Goal: Entertainment & Leisure: Browse casually

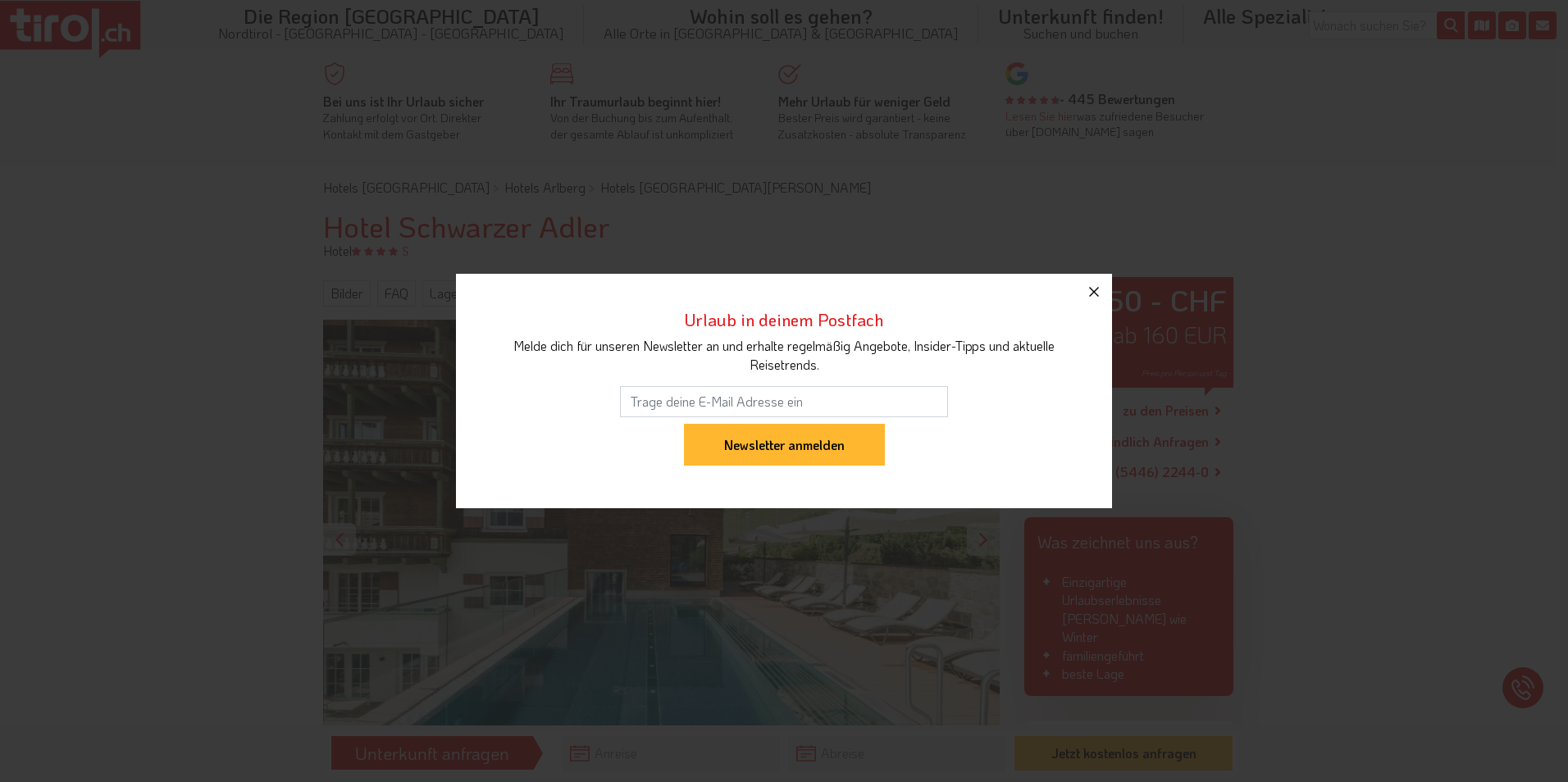
click at [1097, 290] on icon "button" at bounding box center [1093, 292] width 20 height 20
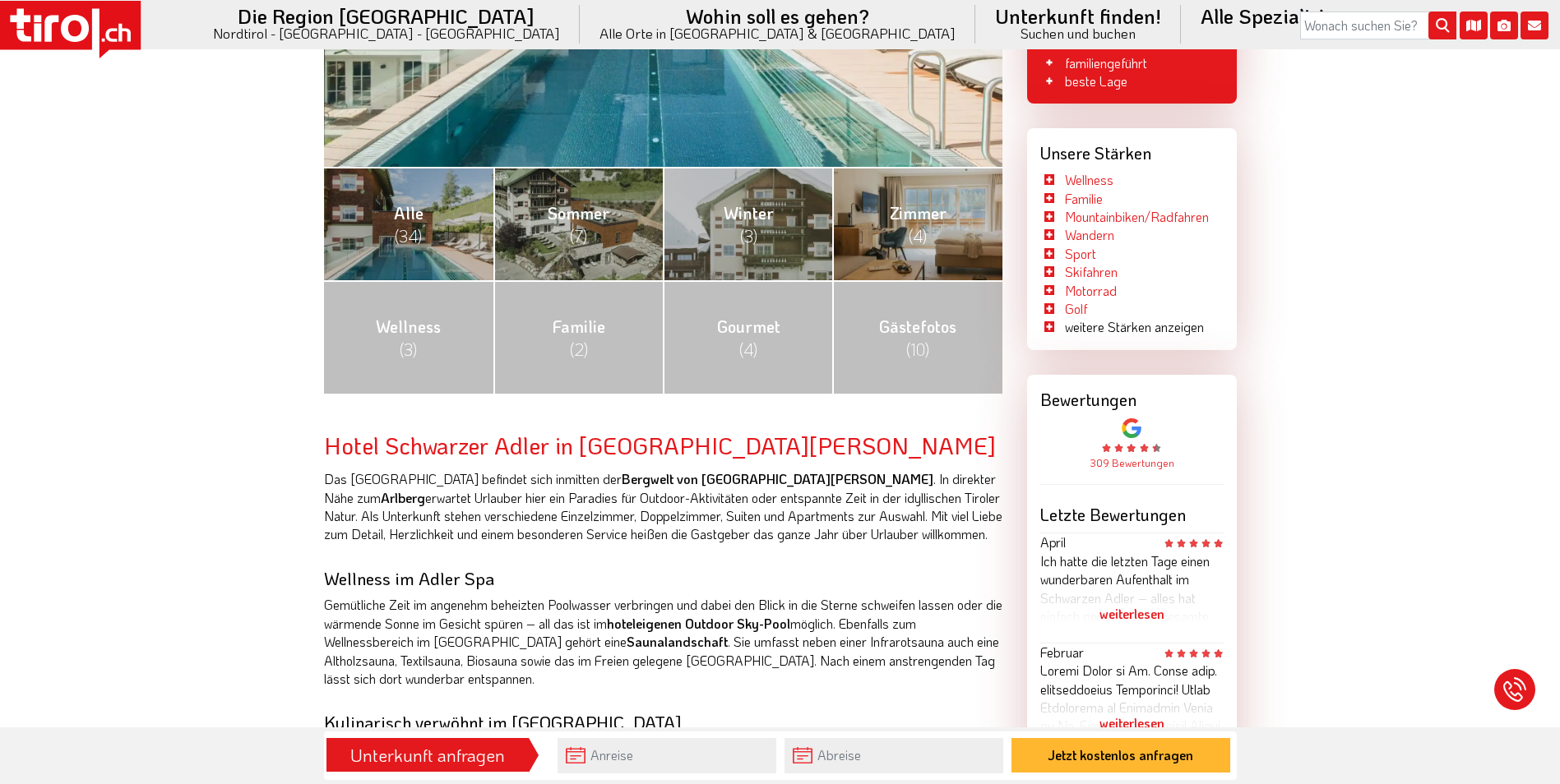
scroll to position [493, 0]
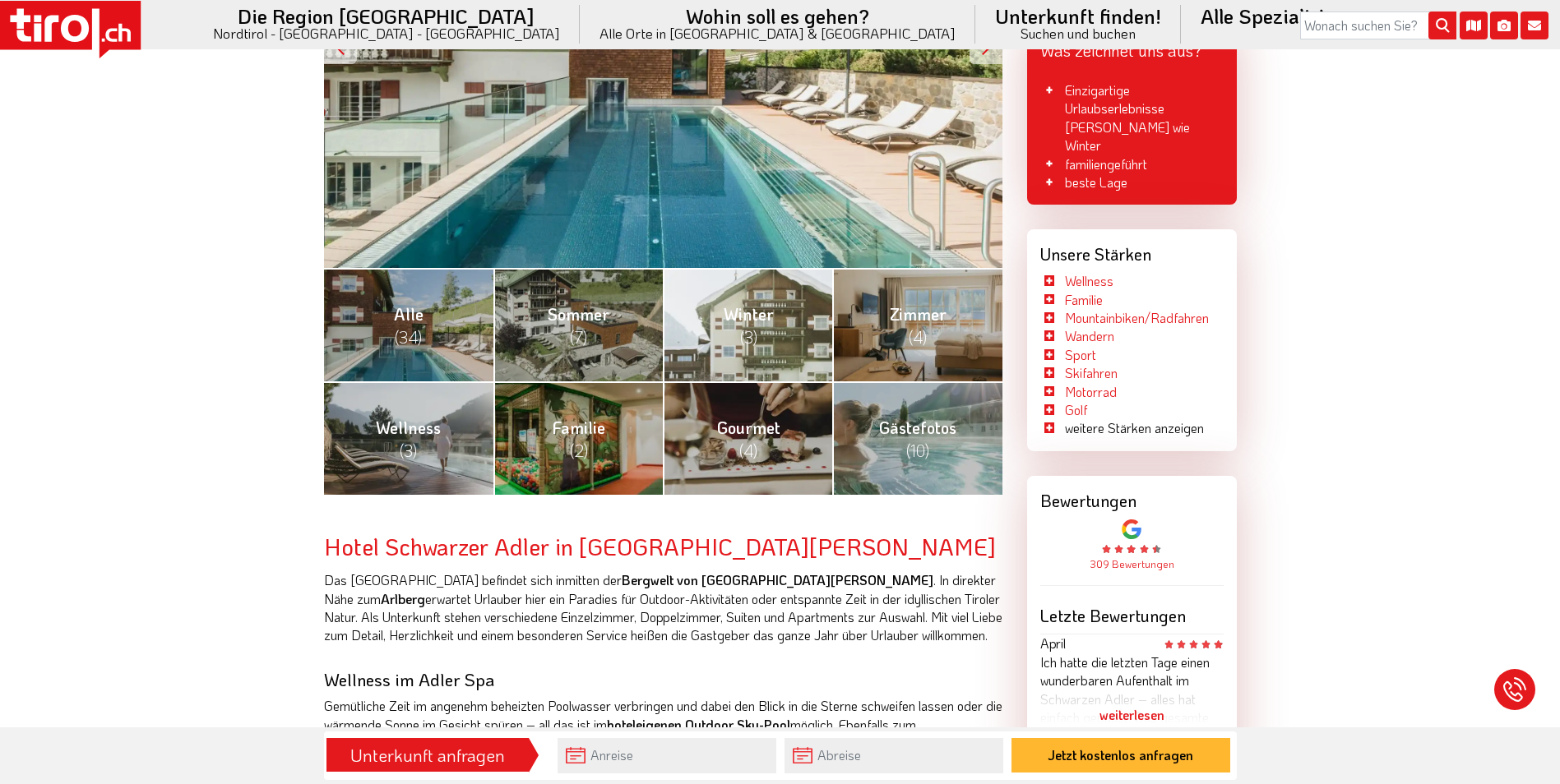
click at [748, 328] on span "(3)" at bounding box center [748, 337] width 17 height 21
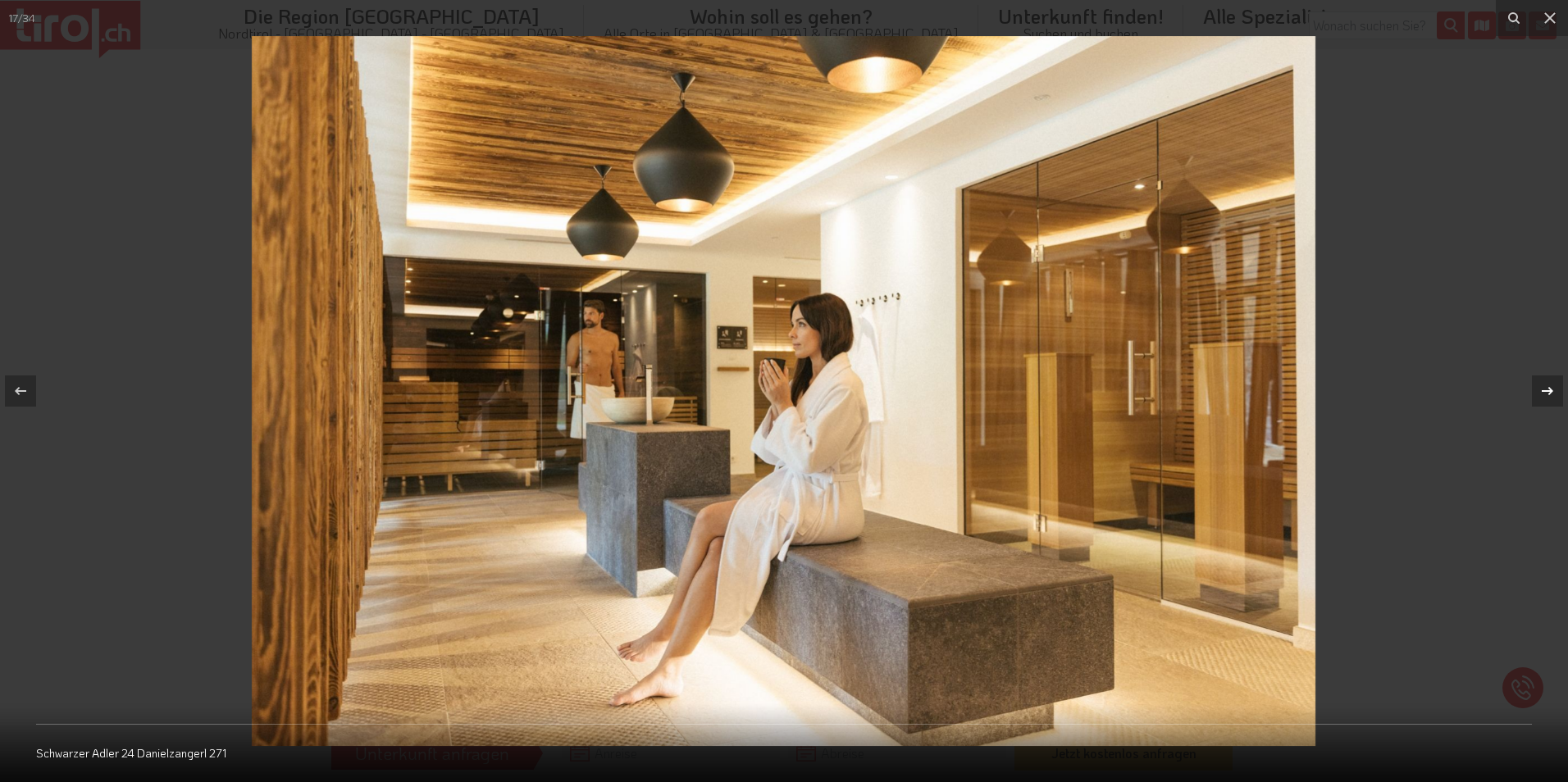
click at [1550, 387] on icon at bounding box center [1547, 391] width 20 height 20
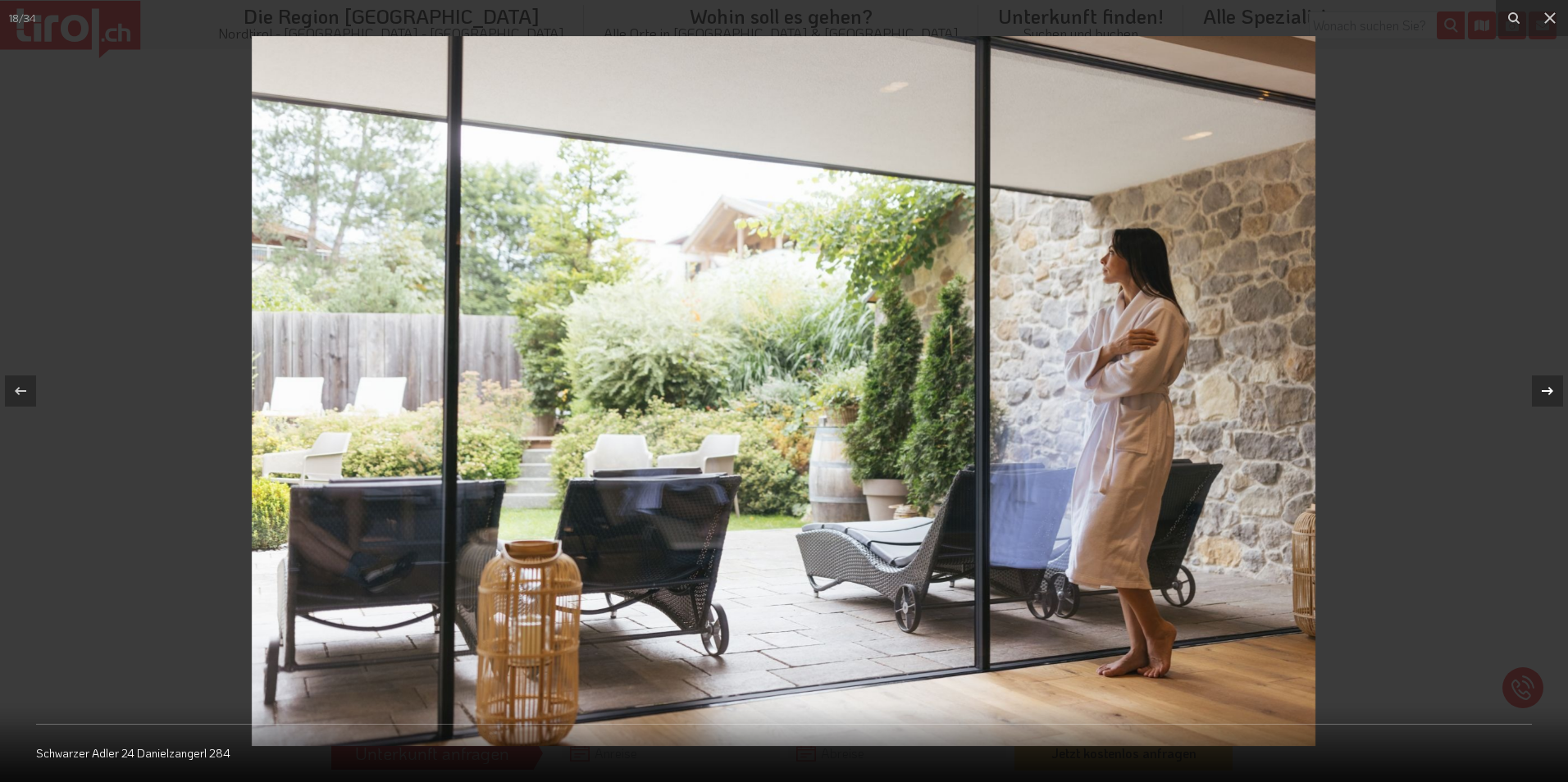
click at [1550, 387] on icon at bounding box center [1547, 391] width 20 height 20
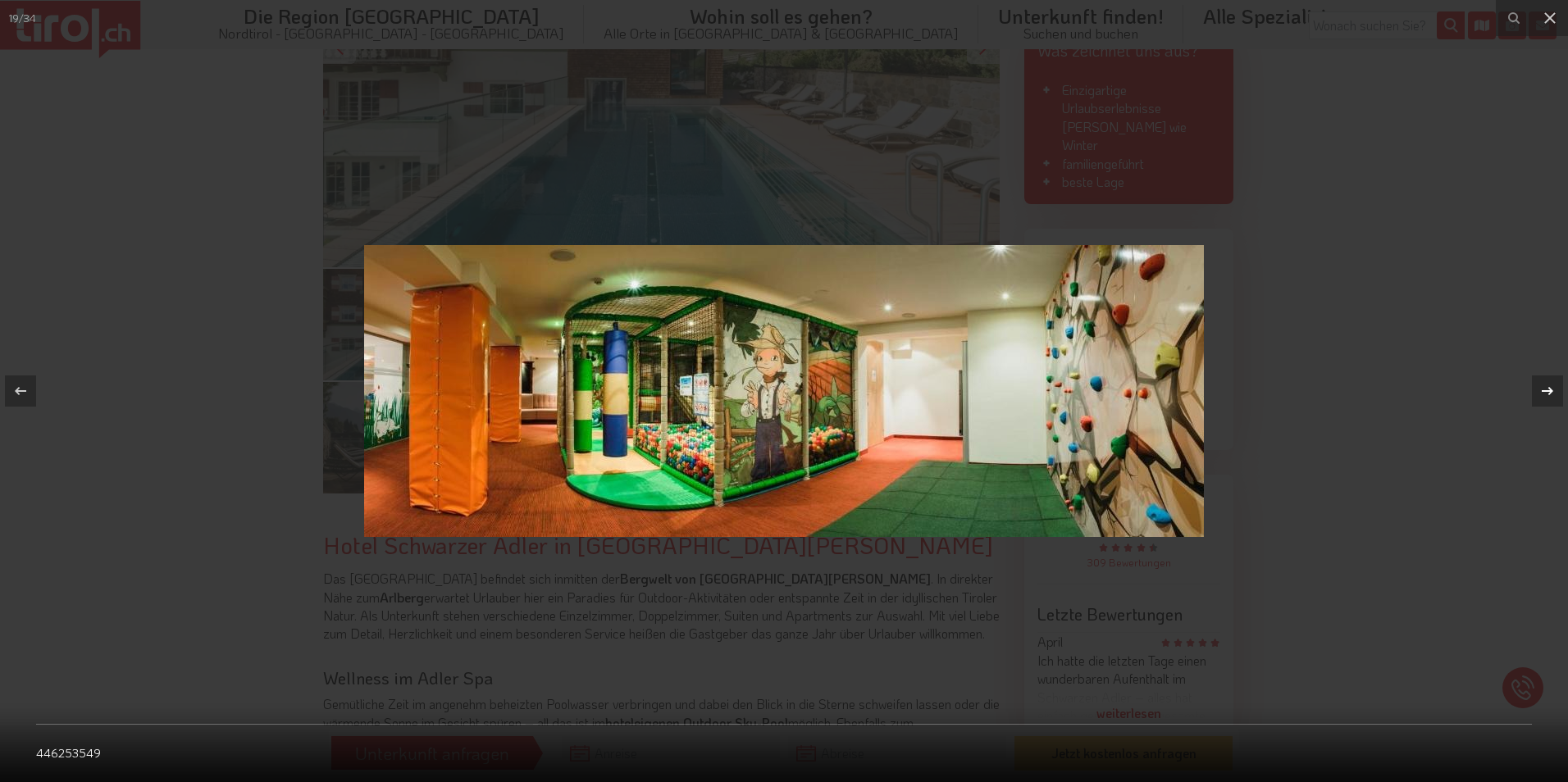
click at [1550, 387] on icon at bounding box center [1547, 391] width 20 height 20
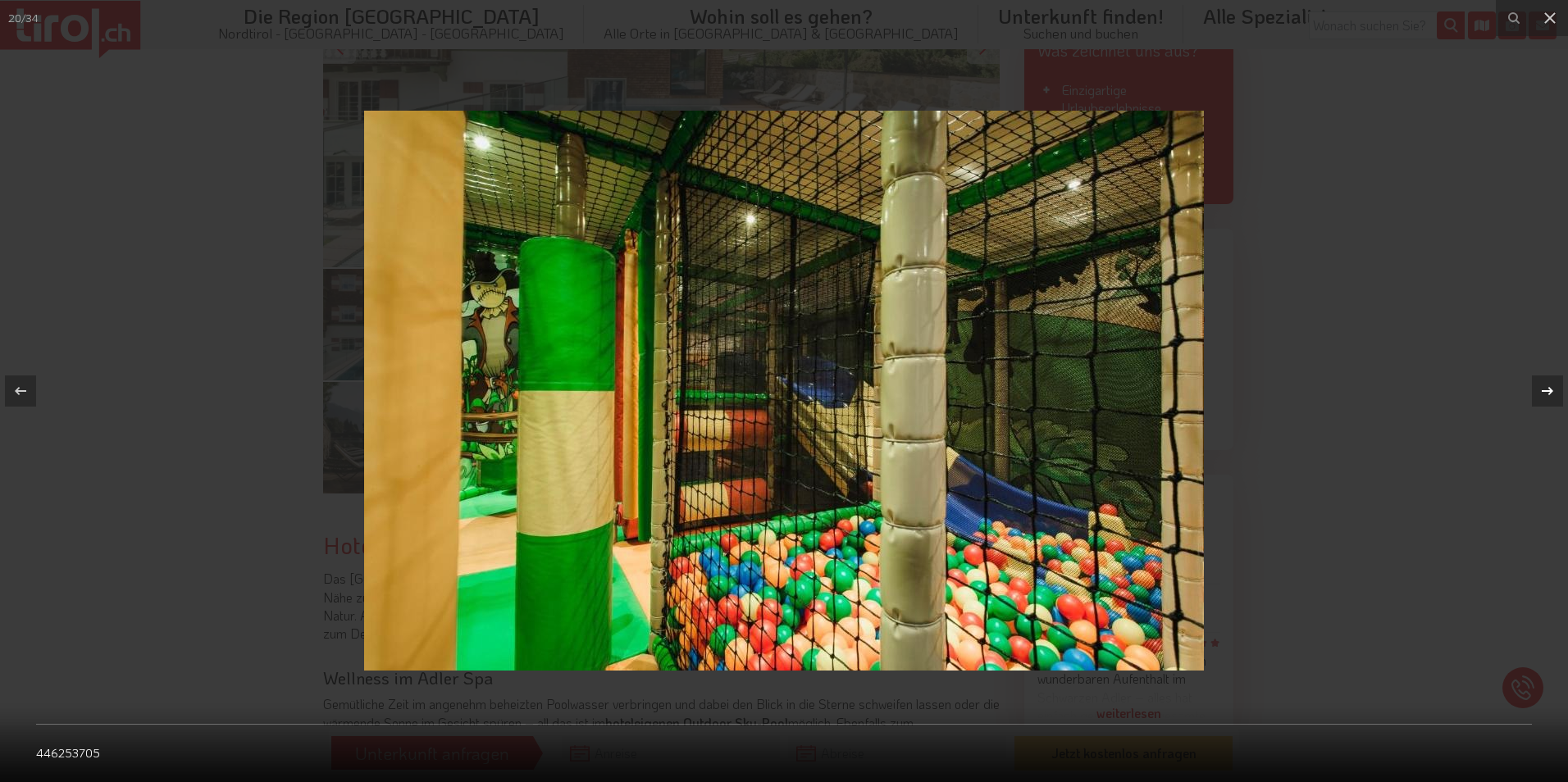
click at [1550, 387] on icon at bounding box center [1547, 391] width 20 height 20
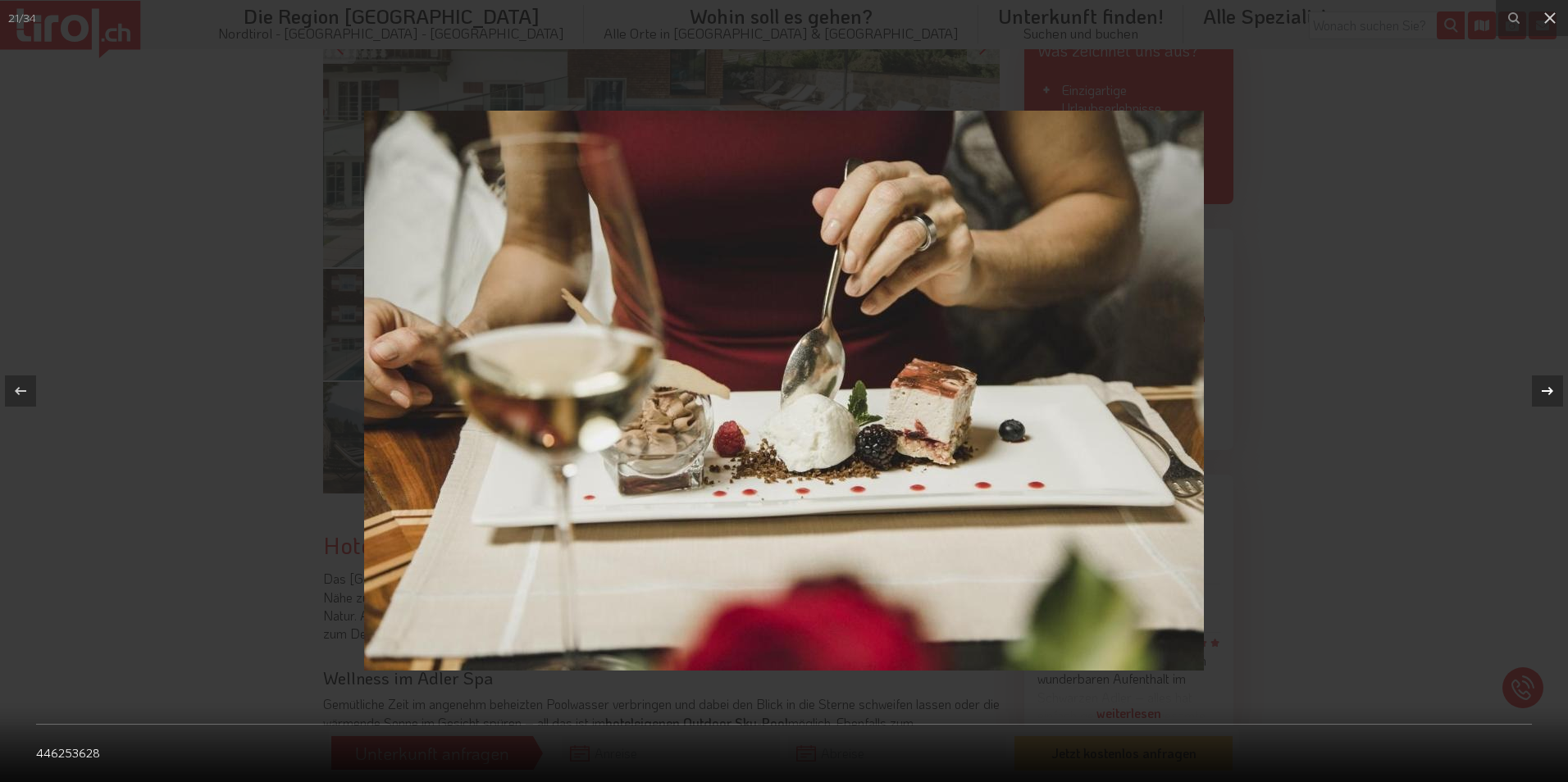
click at [1550, 387] on icon at bounding box center [1547, 391] width 20 height 20
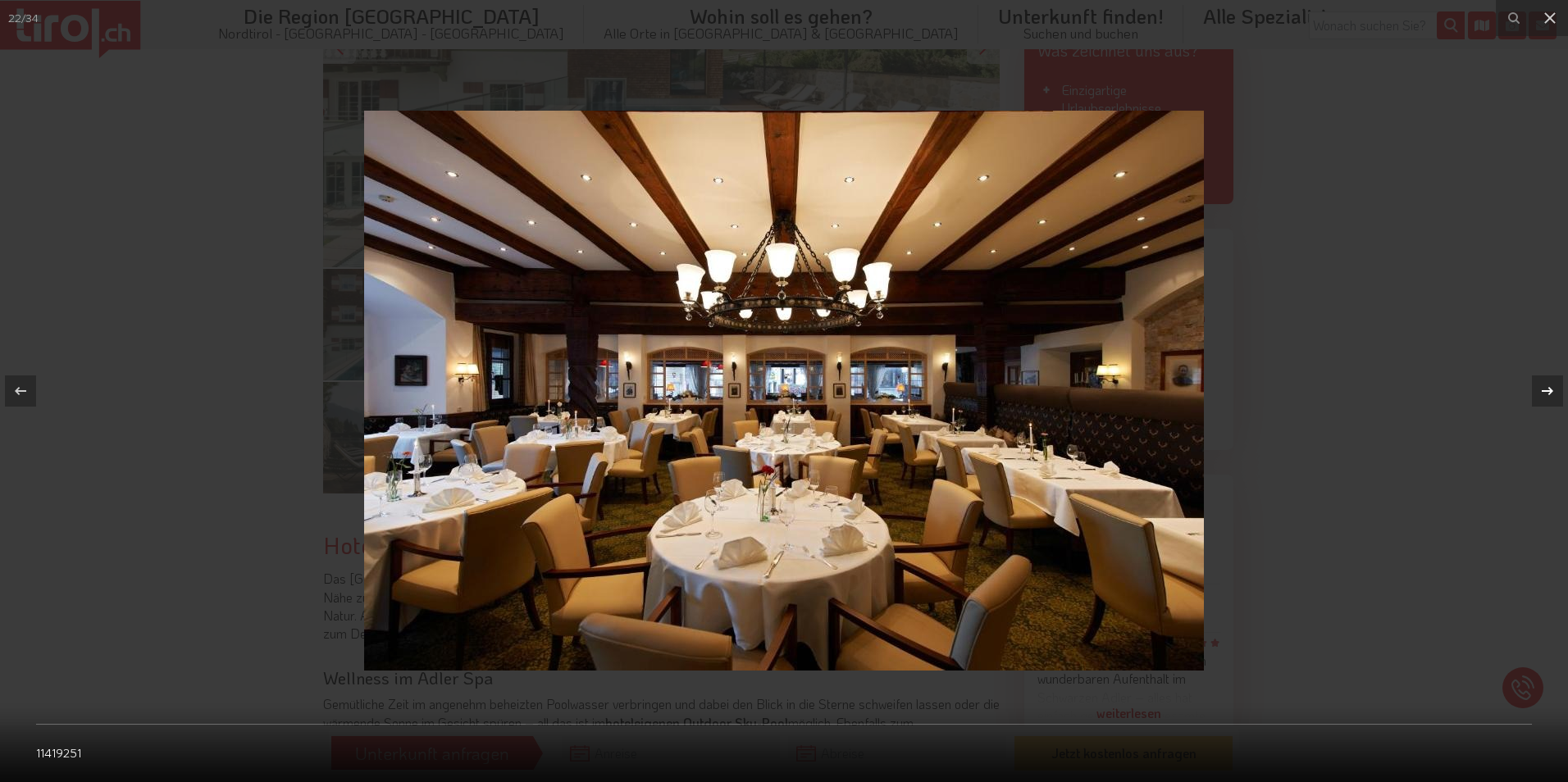
click at [1550, 387] on div "22 / 34 11419251" at bounding box center [784, 391] width 1568 height 782
click at [1550, 387] on icon at bounding box center [1547, 391] width 20 height 20
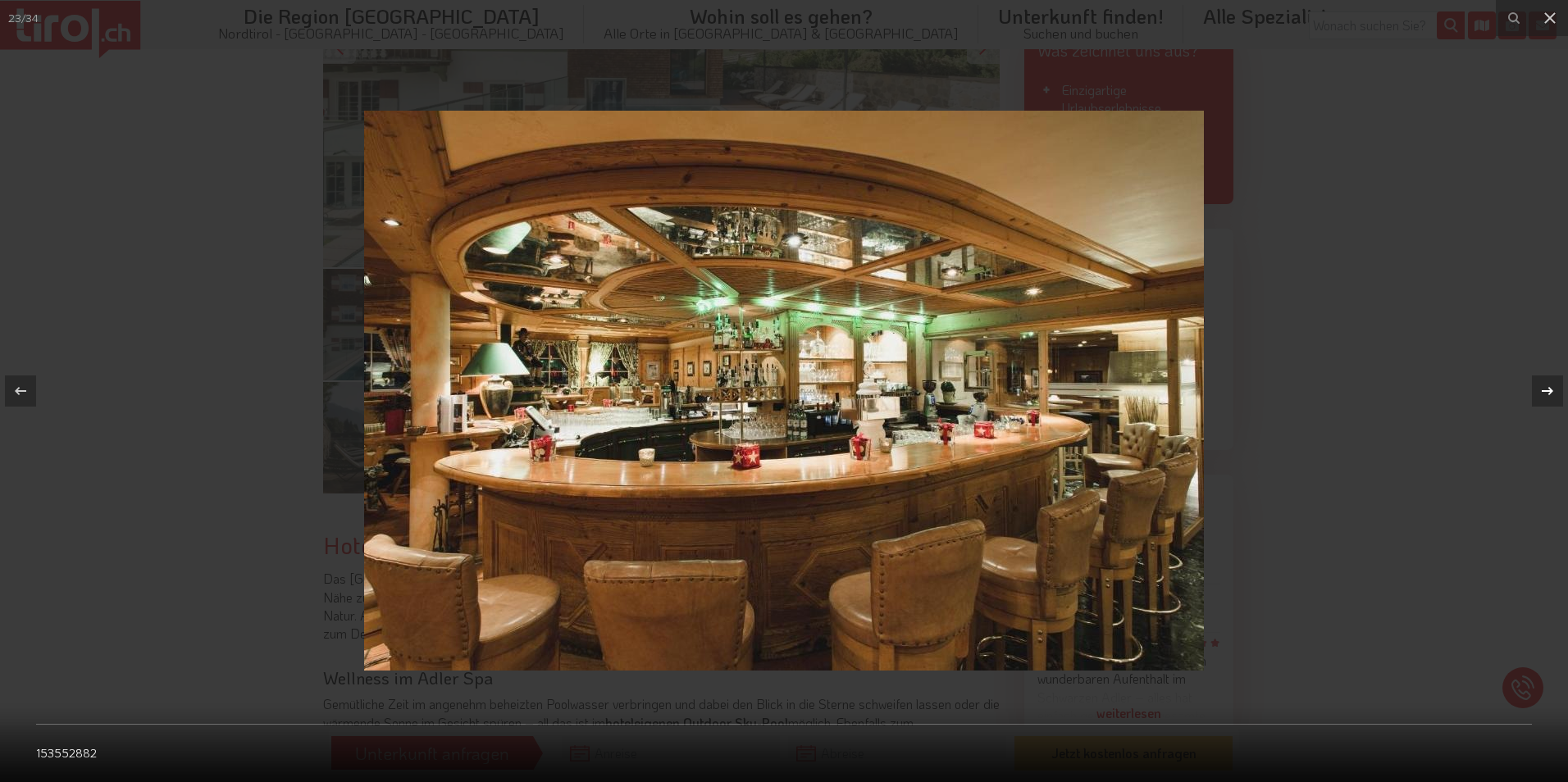
click at [1548, 385] on icon at bounding box center [1547, 391] width 20 height 20
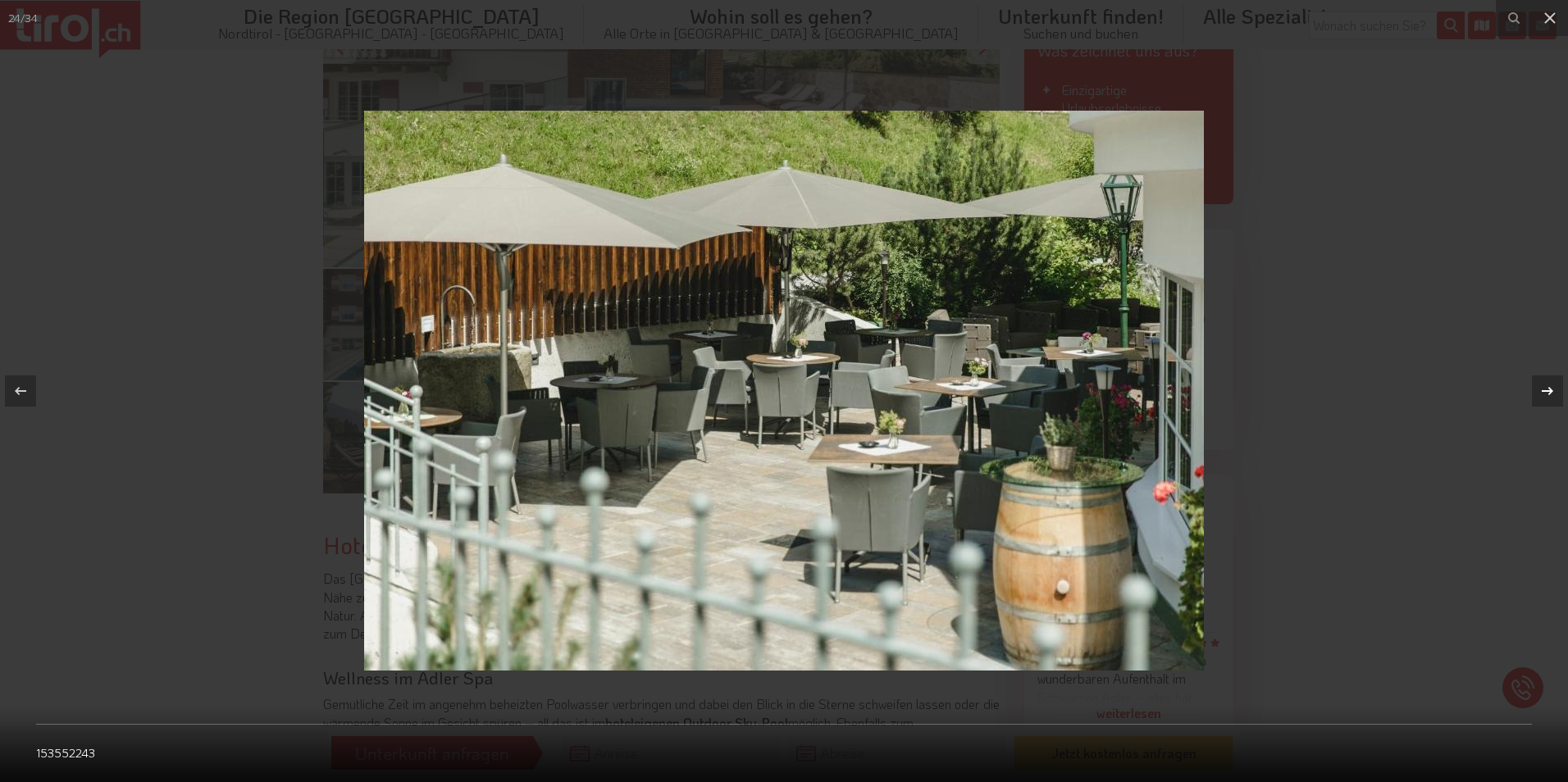
click at [1548, 385] on icon at bounding box center [1547, 391] width 20 height 20
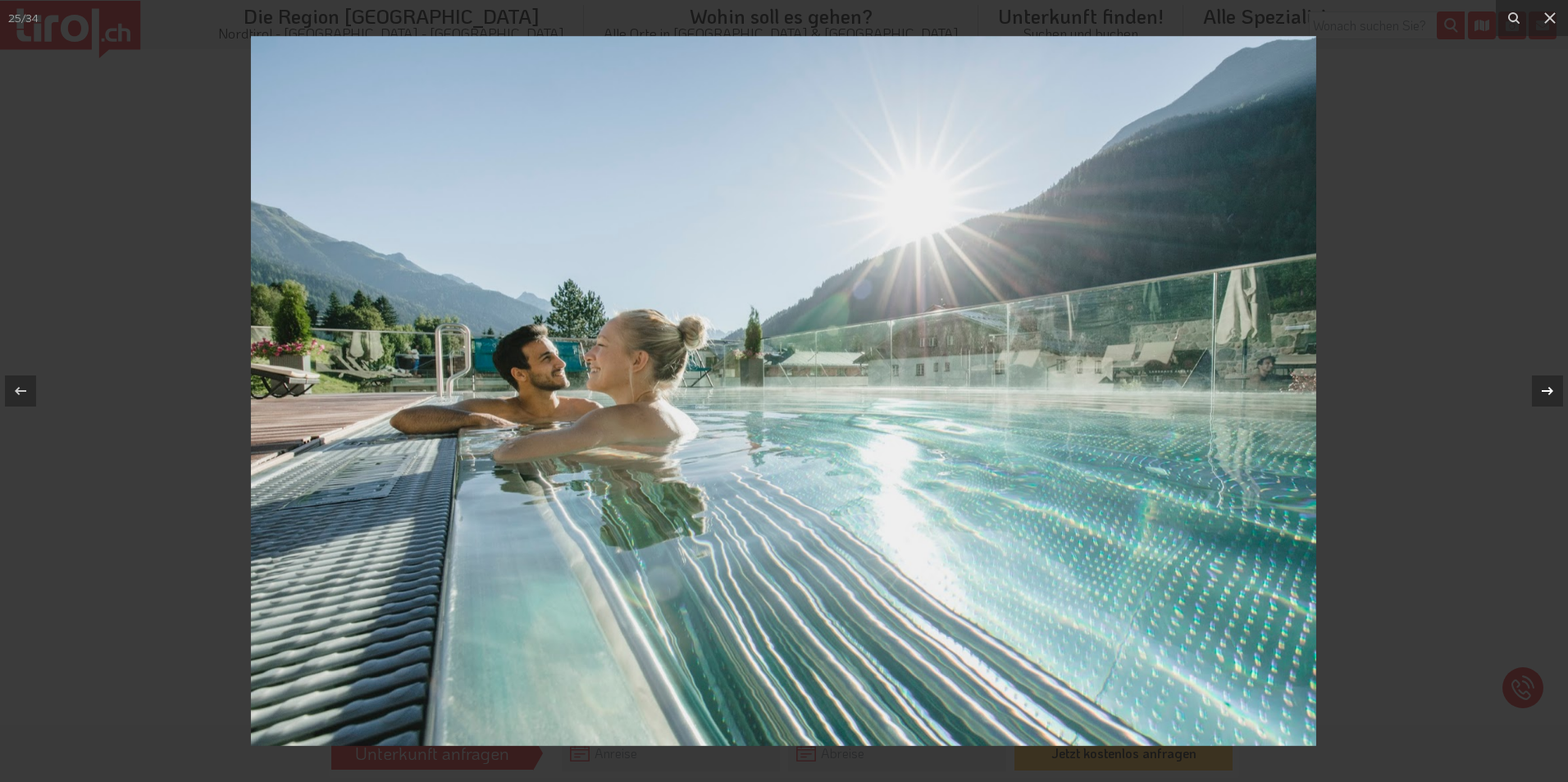
click at [1548, 385] on icon at bounding box center [1547, 391] width 20 height 20
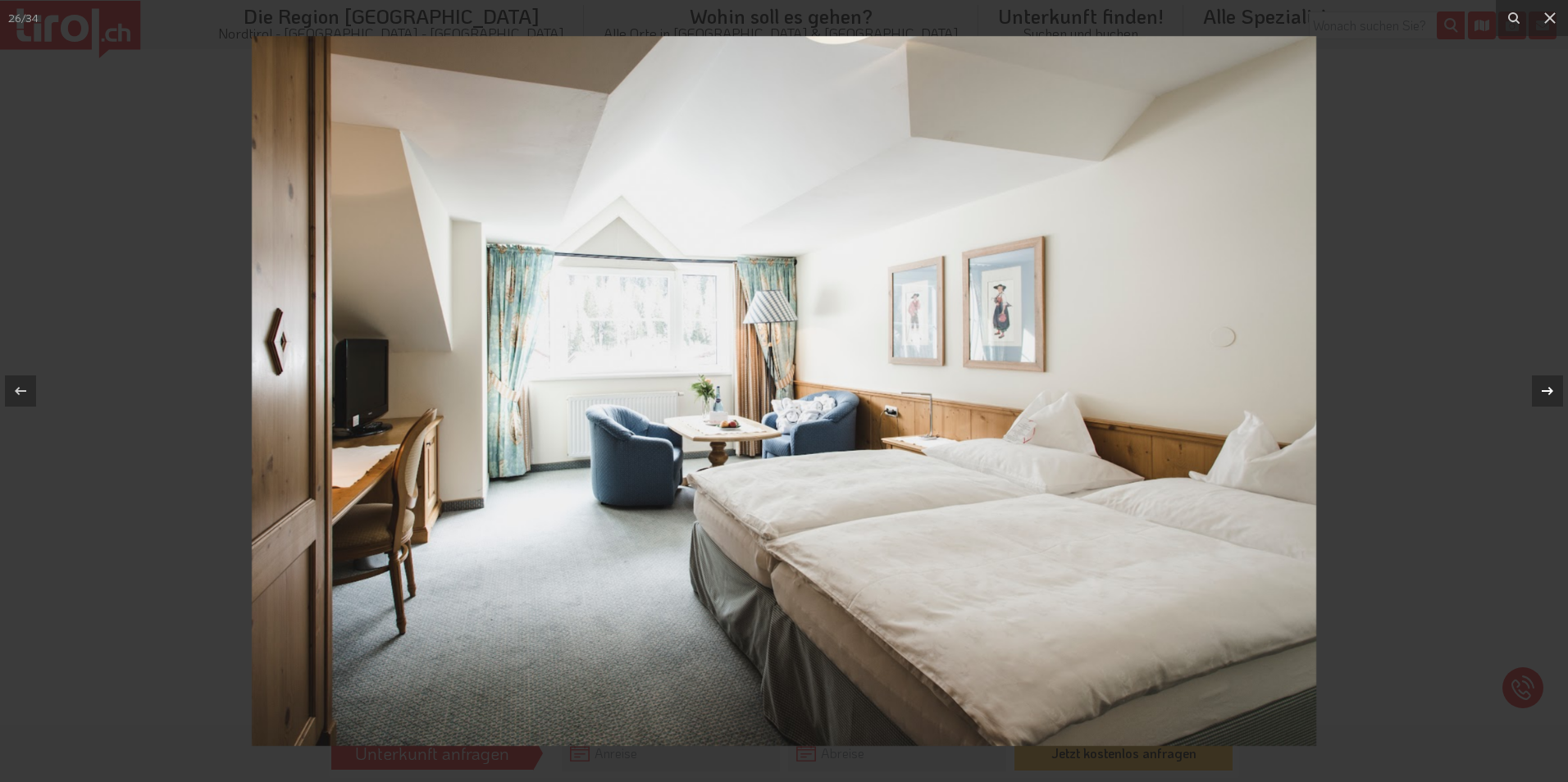
click at [1548, 385] on icon at bounding box center [1547, 391] width 20 height 20
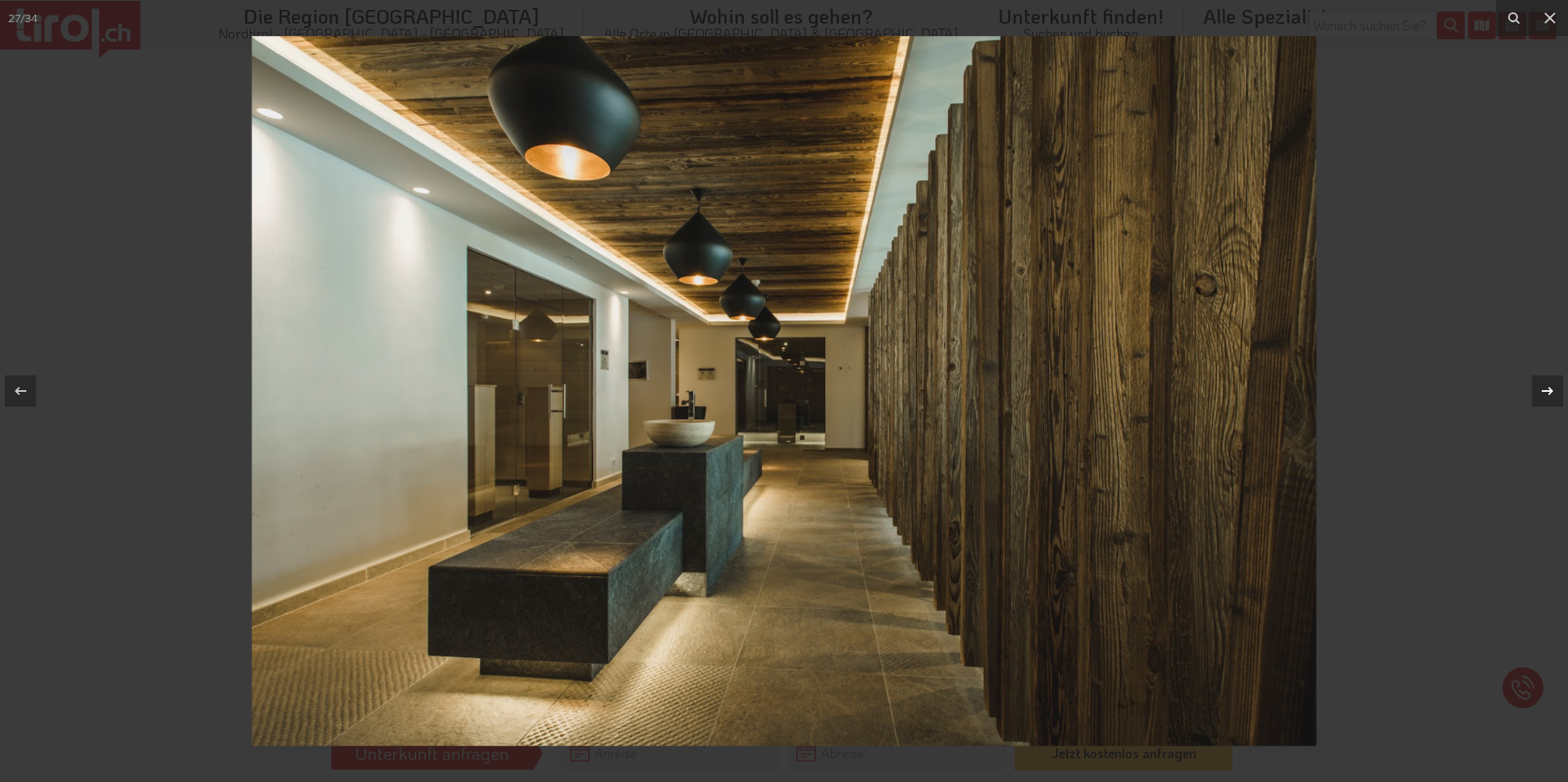
click at [1548, 385] on icon at bounding box center [1547, 391] width 20 height 20
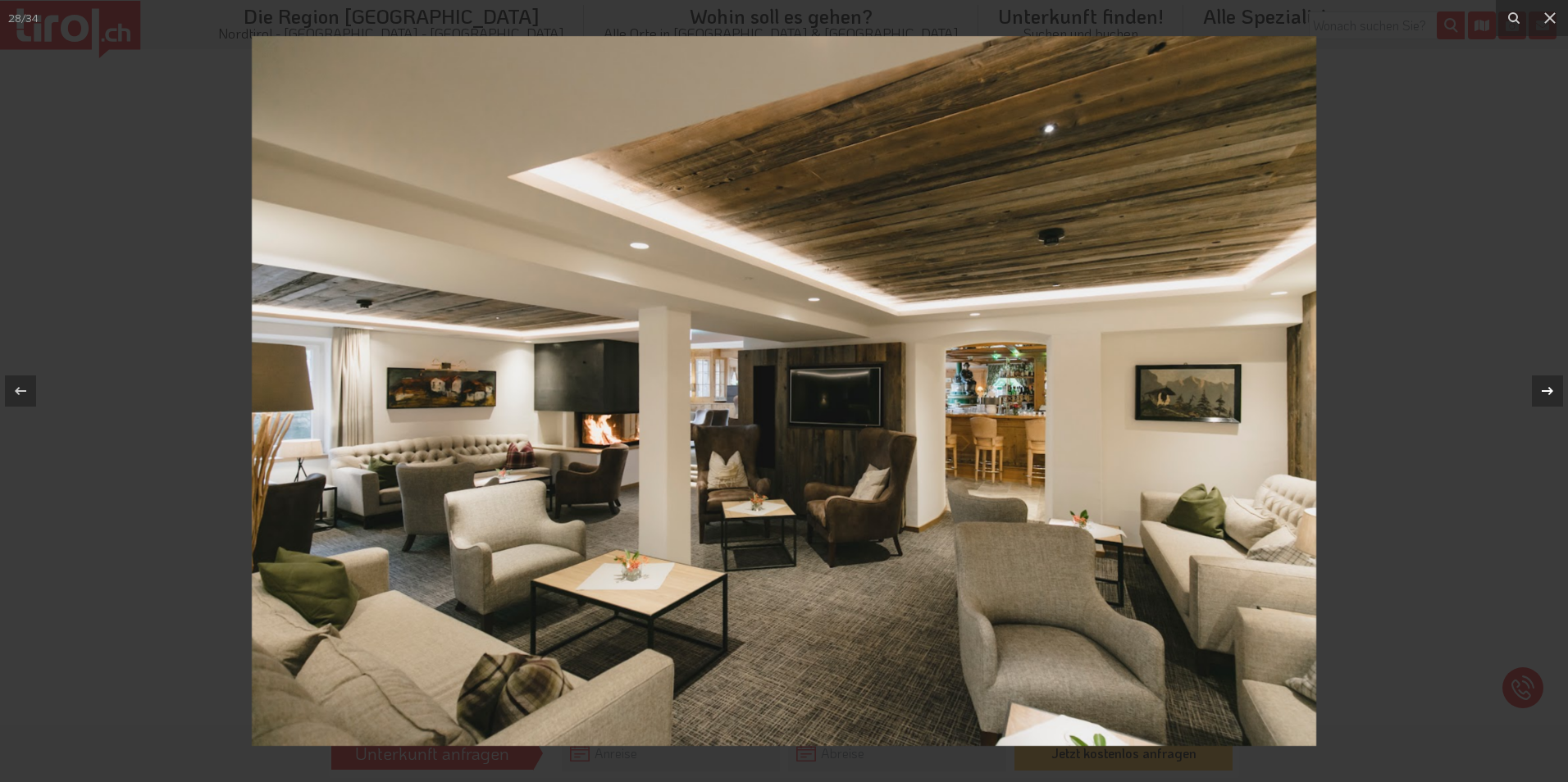
click at [1548, 385] on icon at bounding box center [1547, 391] width 20 height 20
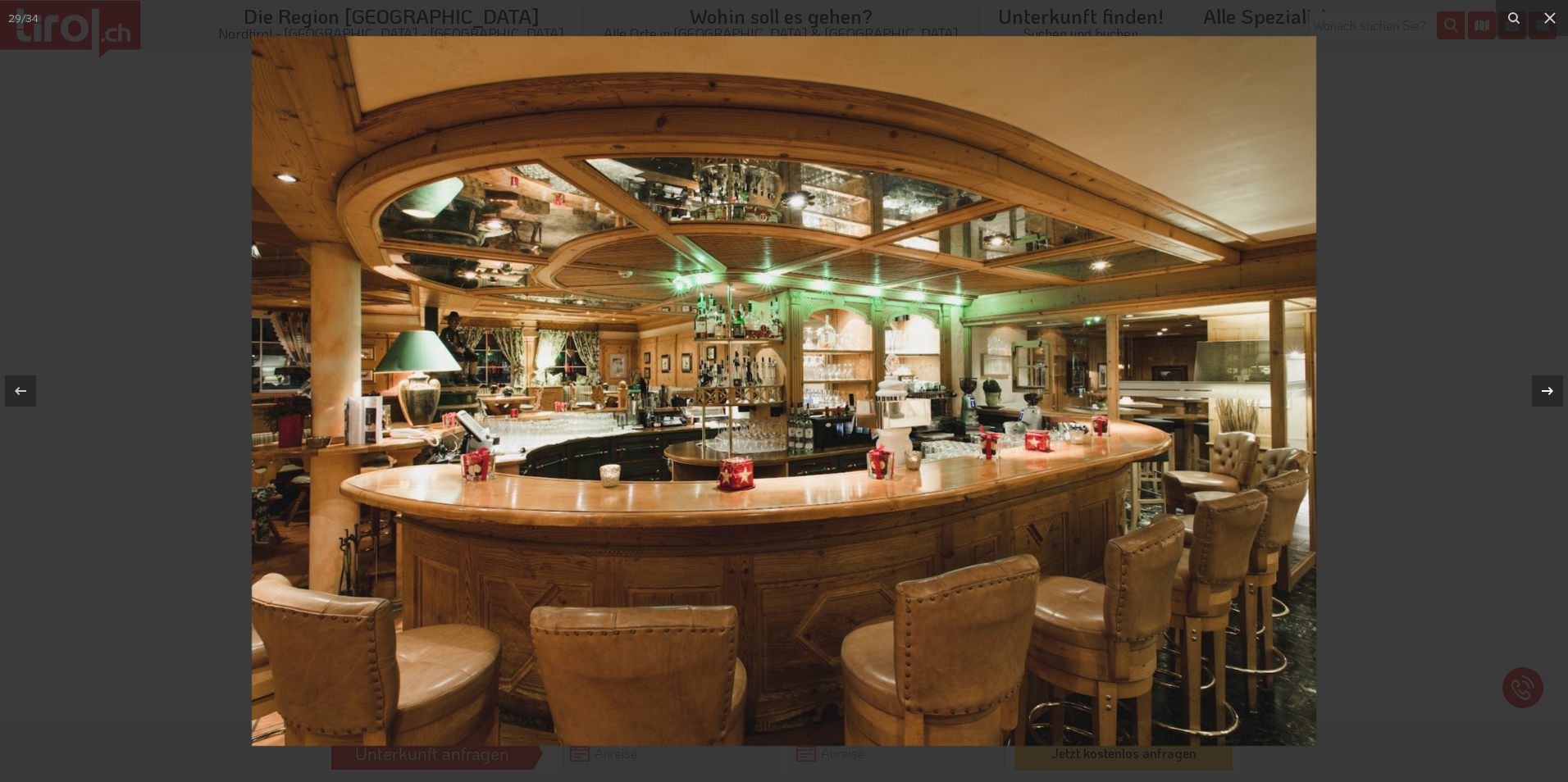
click at [1548, 385] on icon at bounding box center [1547, 391] width 20 height 20
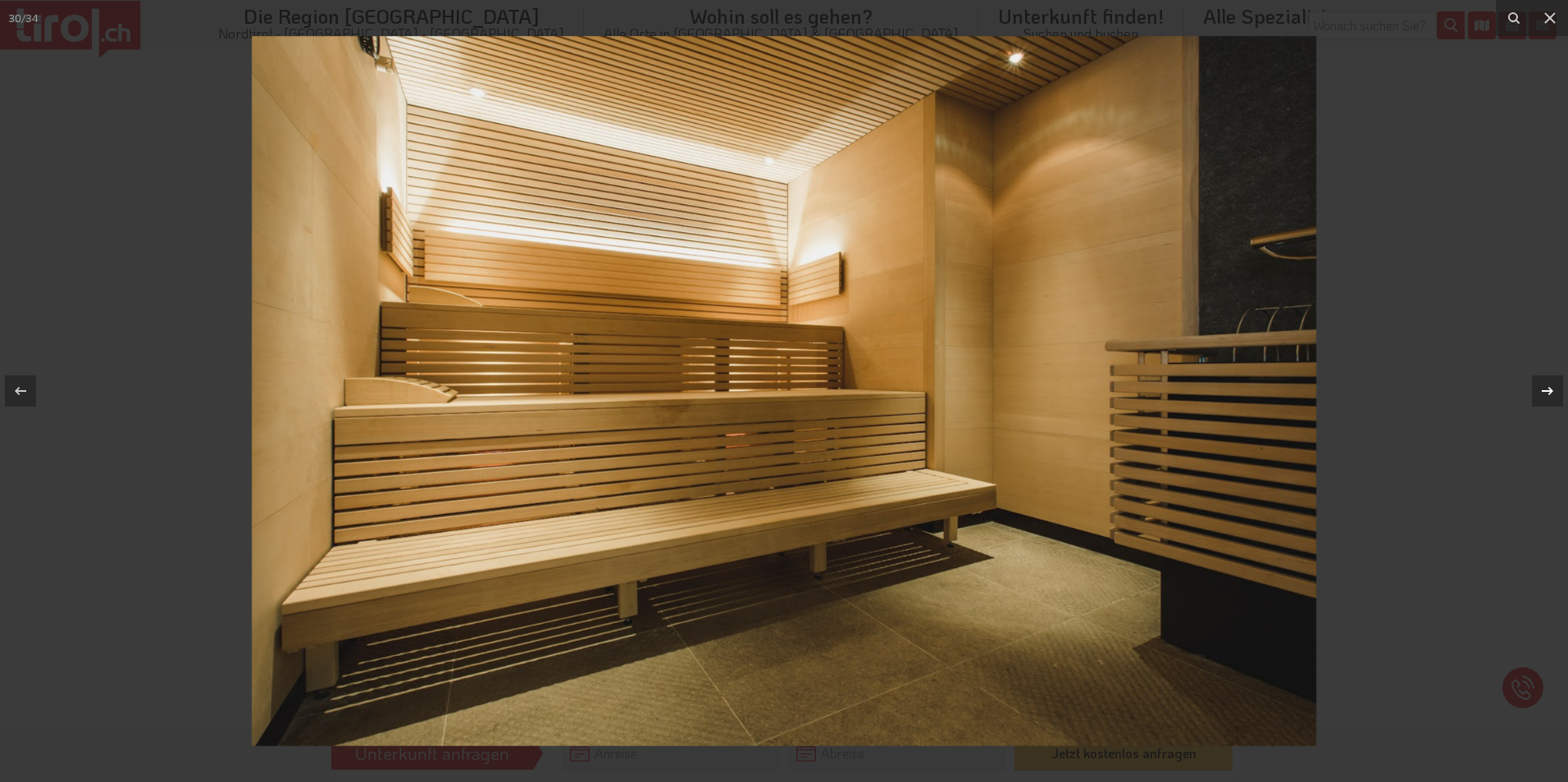
click at [1548, 385] on icon at bounding box center [1547, 391] width 20 height 20
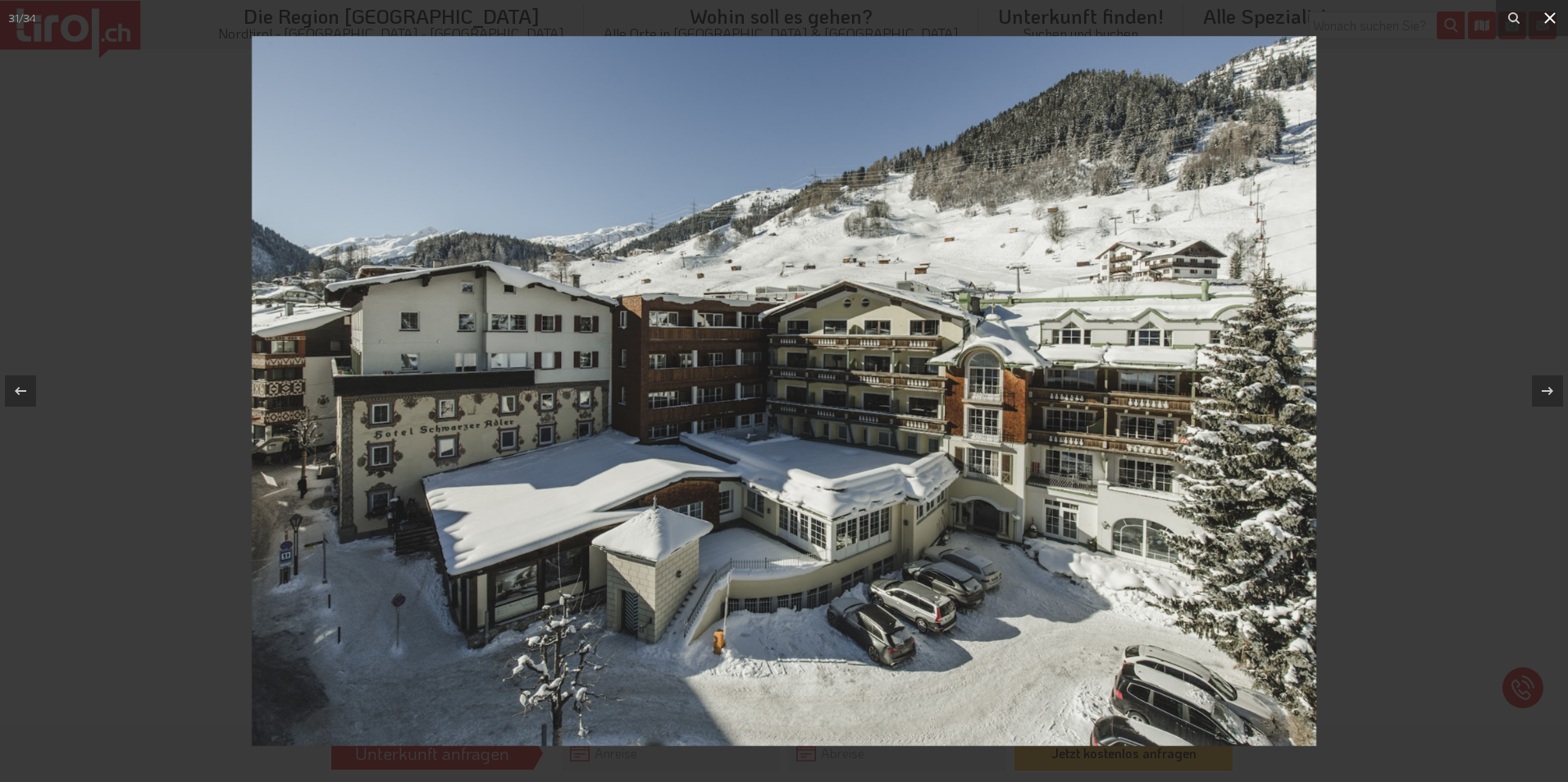
click at [1547, 13] on icon at bounding box center [1549, 18] width 20 height 20
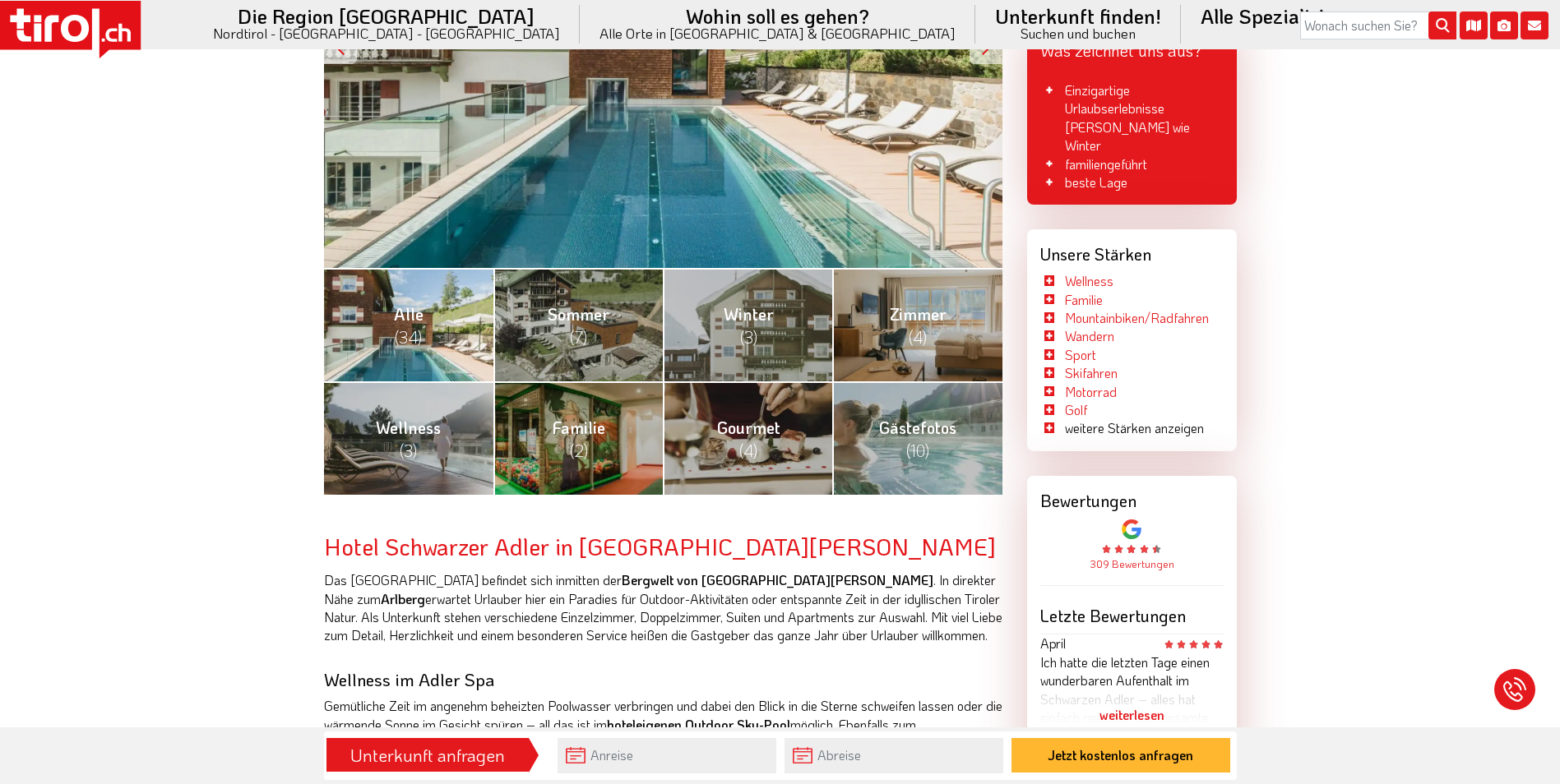
click at [407, 327] on span "(34)" at bounding box center [408, 337] width 27 height 21
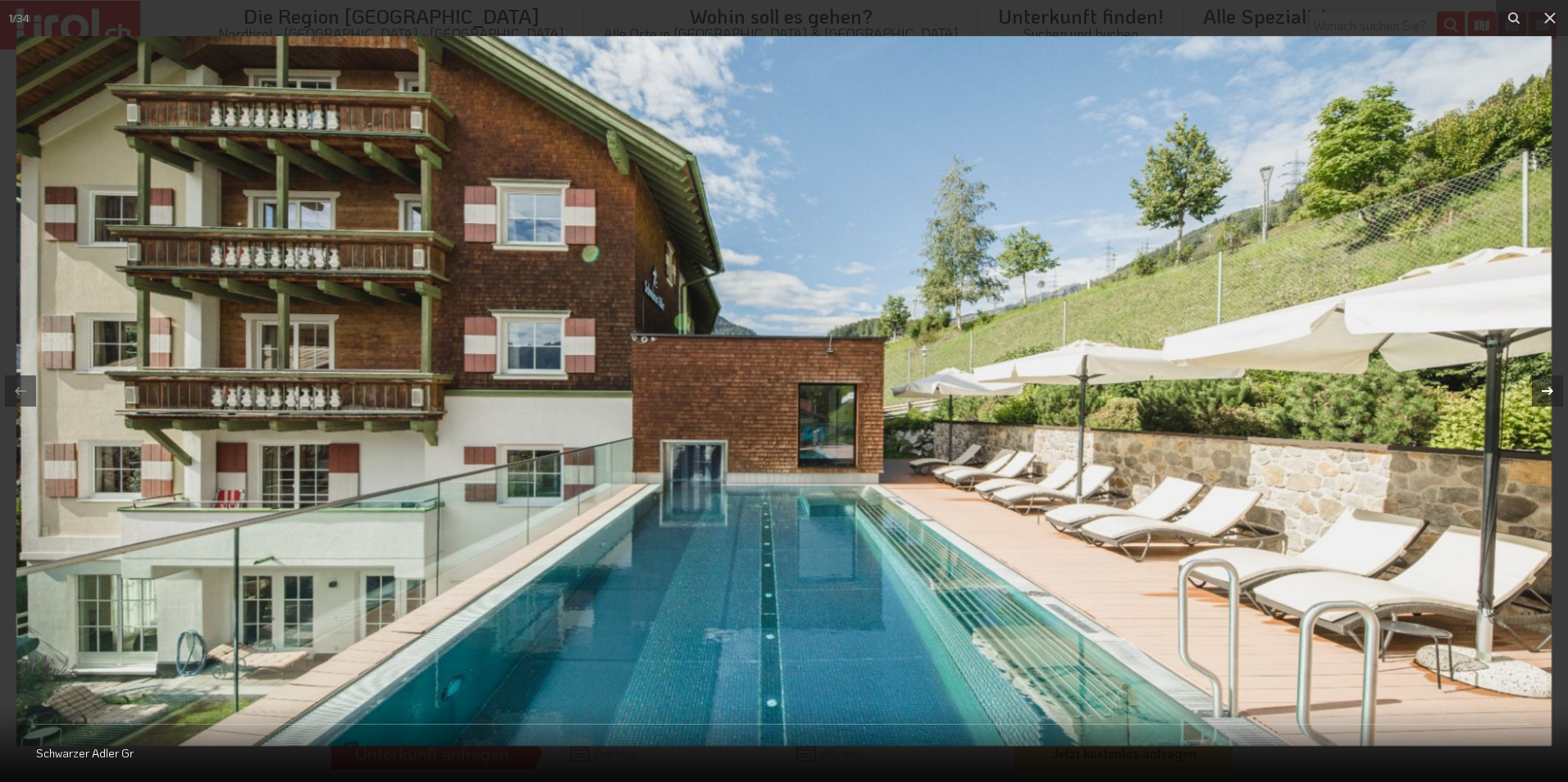
click at [1547, 388] on icon at bounding box center [1547, 391] width 20 height 20
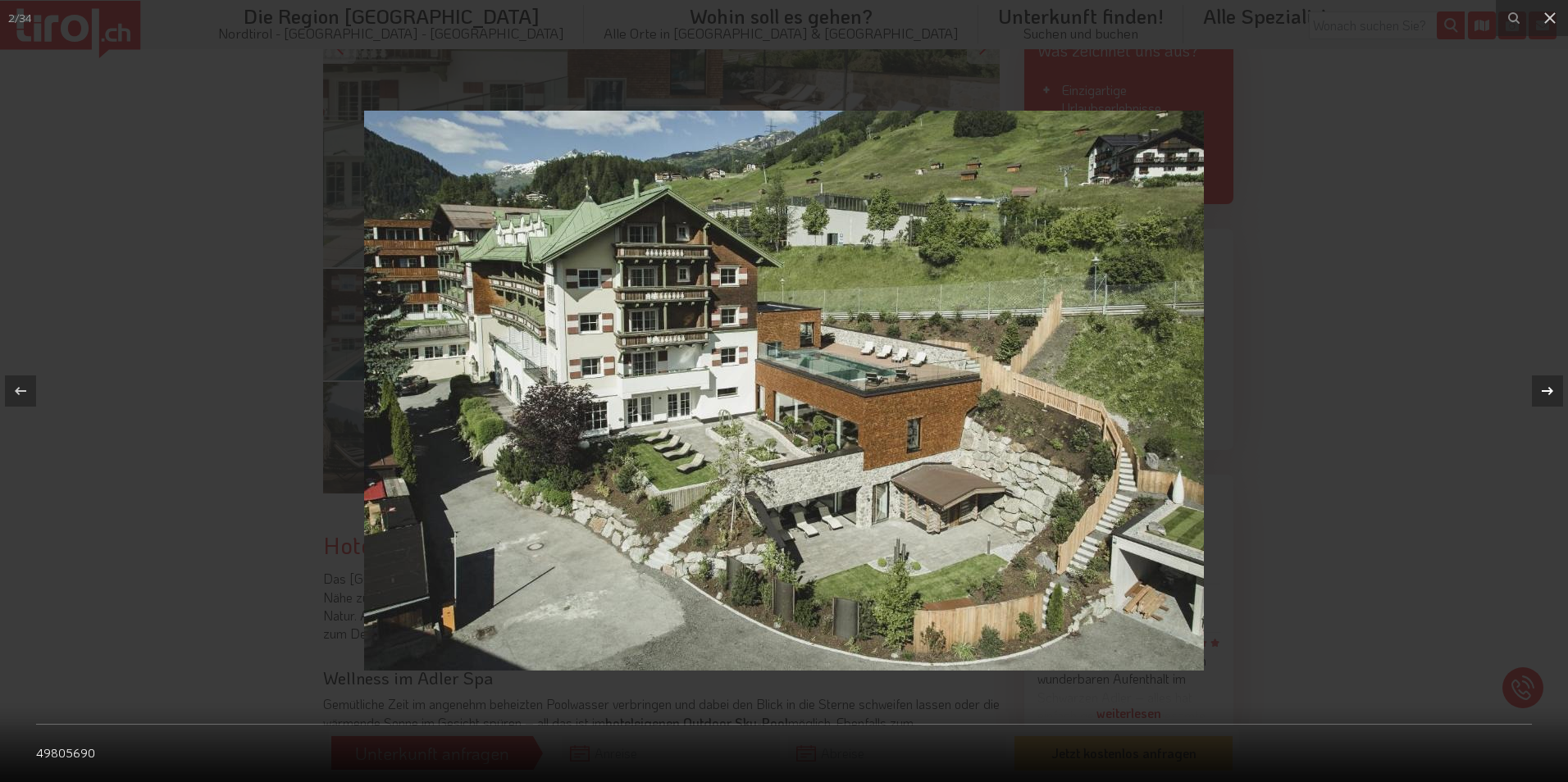
click at [1547, 388] on div "2 / 34 49805690" at bounding box center [784, 391] width 1568 height 782
click at [1547, 388] on icon at bounding box center [1547, 391] width 20 height 20
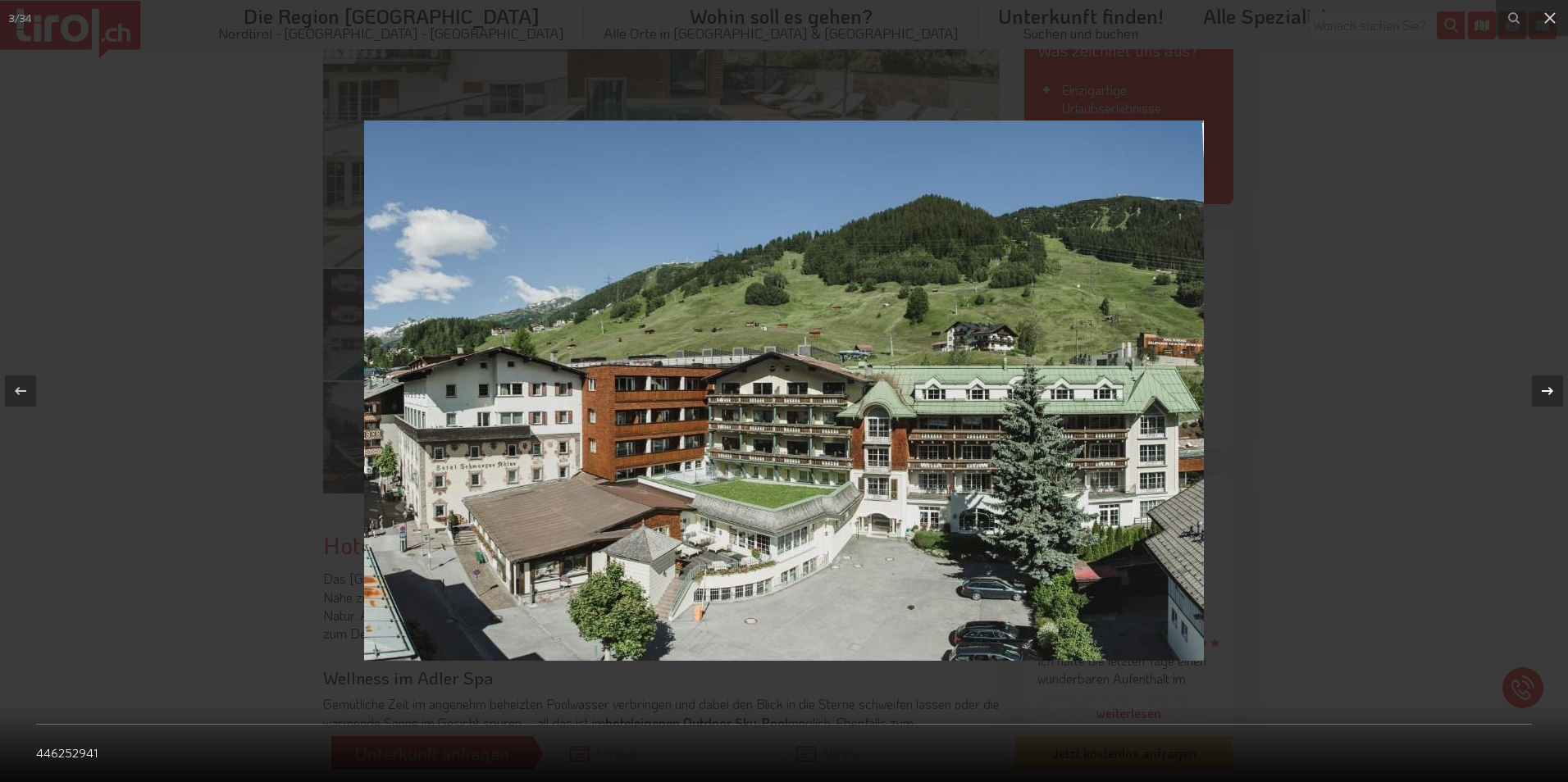
click at [1547, 388] on div "3 / 34 446252941" at bounding box center [784, 391] width 1568 height 782
click at [1547, 388] on icon at bounding box center [1547, 391] width 20 height 20
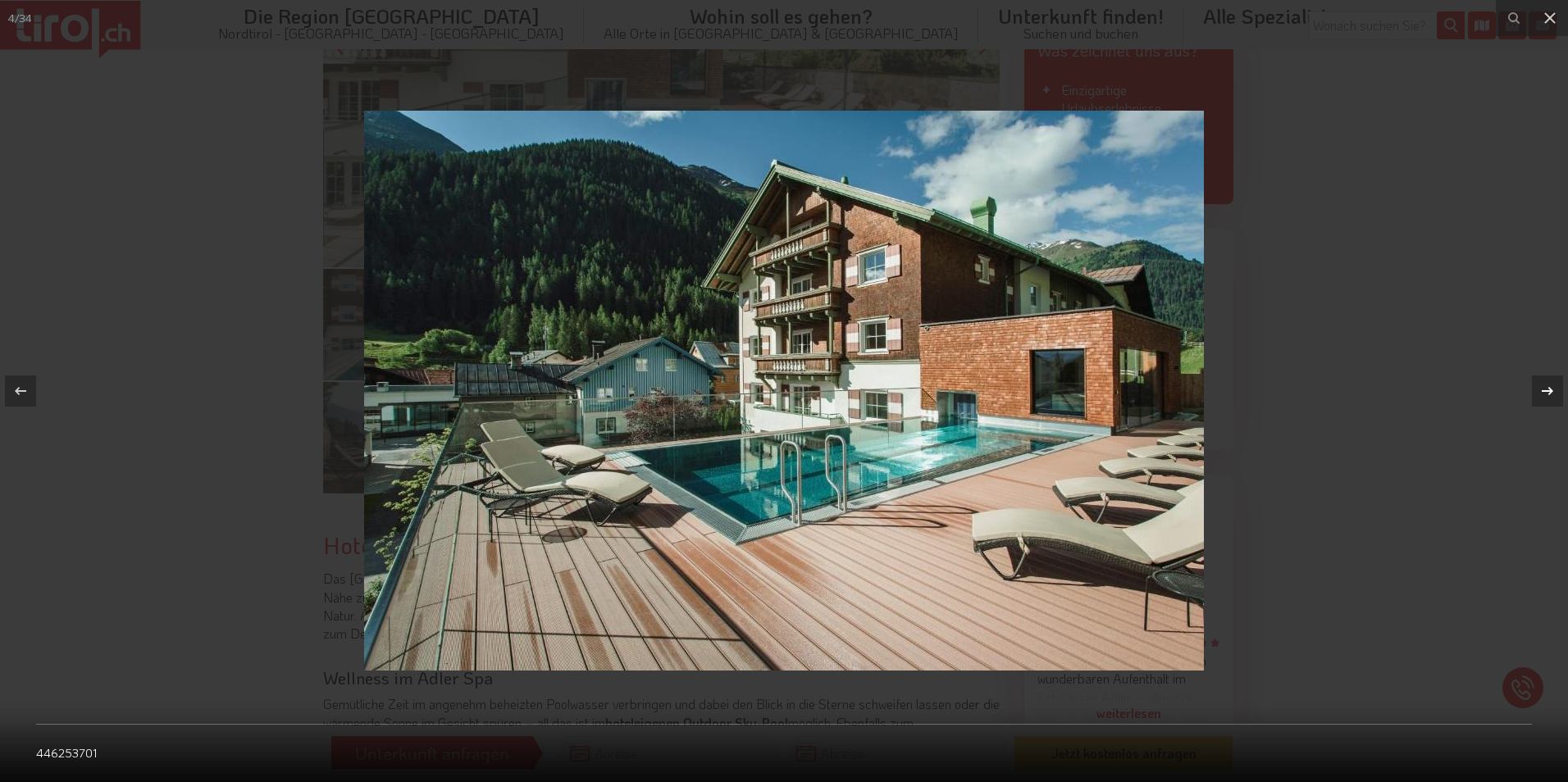
click at [1547, 388] on icon at bounding box center [1547, 391] width 20 height 20
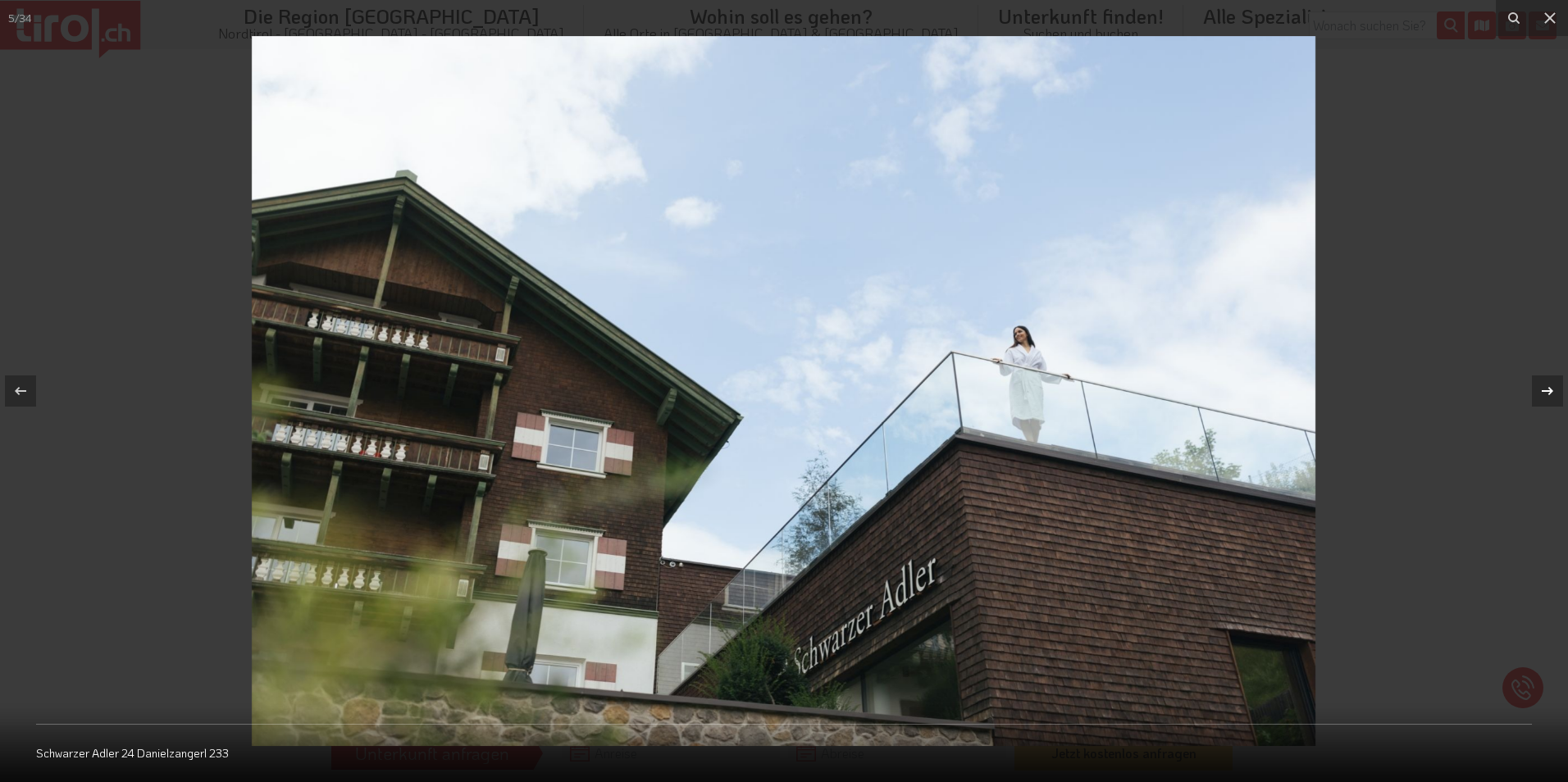
click at [1547, 388] on icon at bounding box center [1547, 391] width 20 height 20
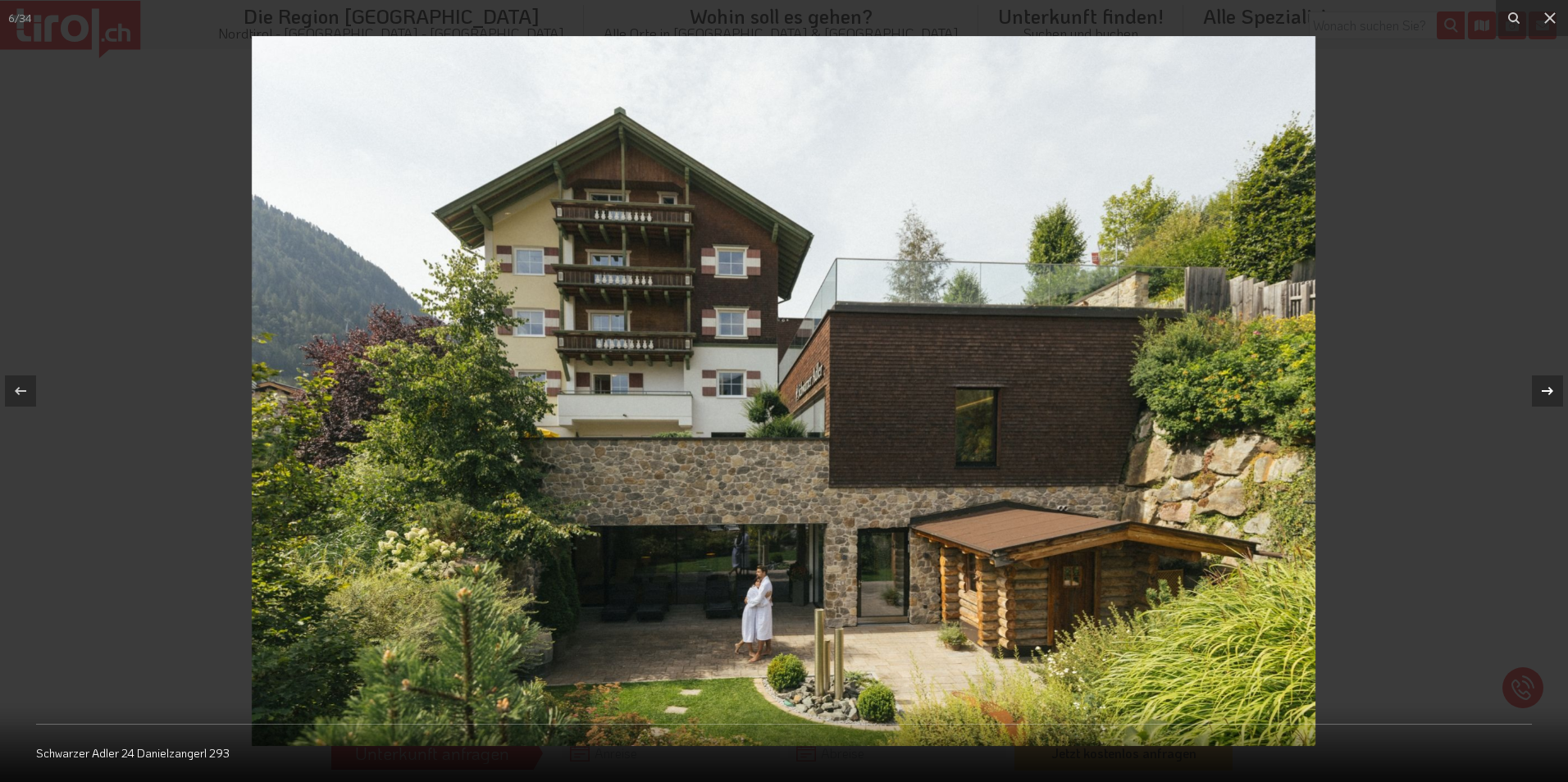
click at [1547, 388] on icon at bounding box center [1547, 391] width 20 height 20
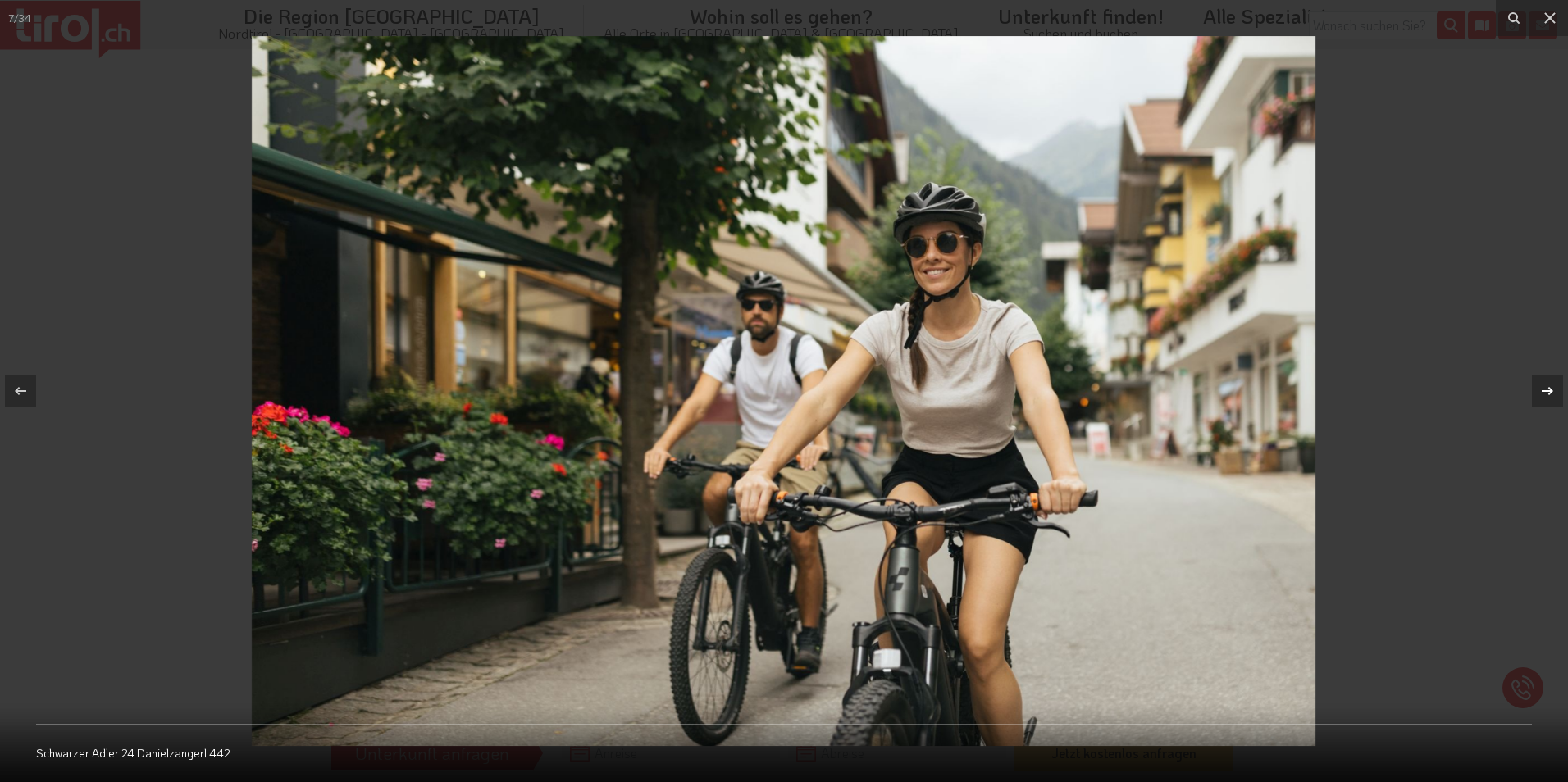
click at [1547, 388] on icon at bounding box center [1547, 391] width 20 height 20
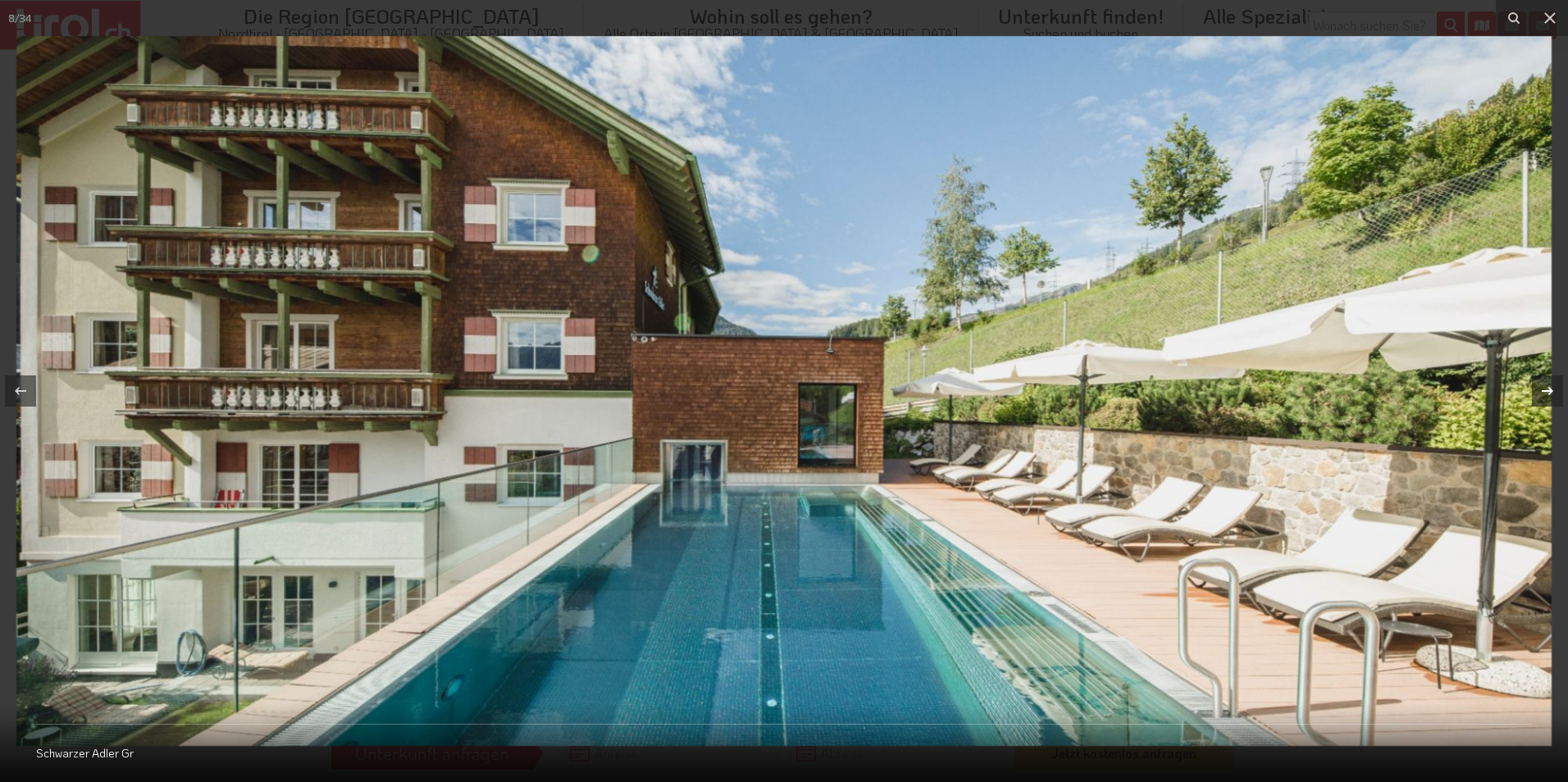
click at [1547, 388] on icon at bounding box center [1547, 391] width 20 height 20
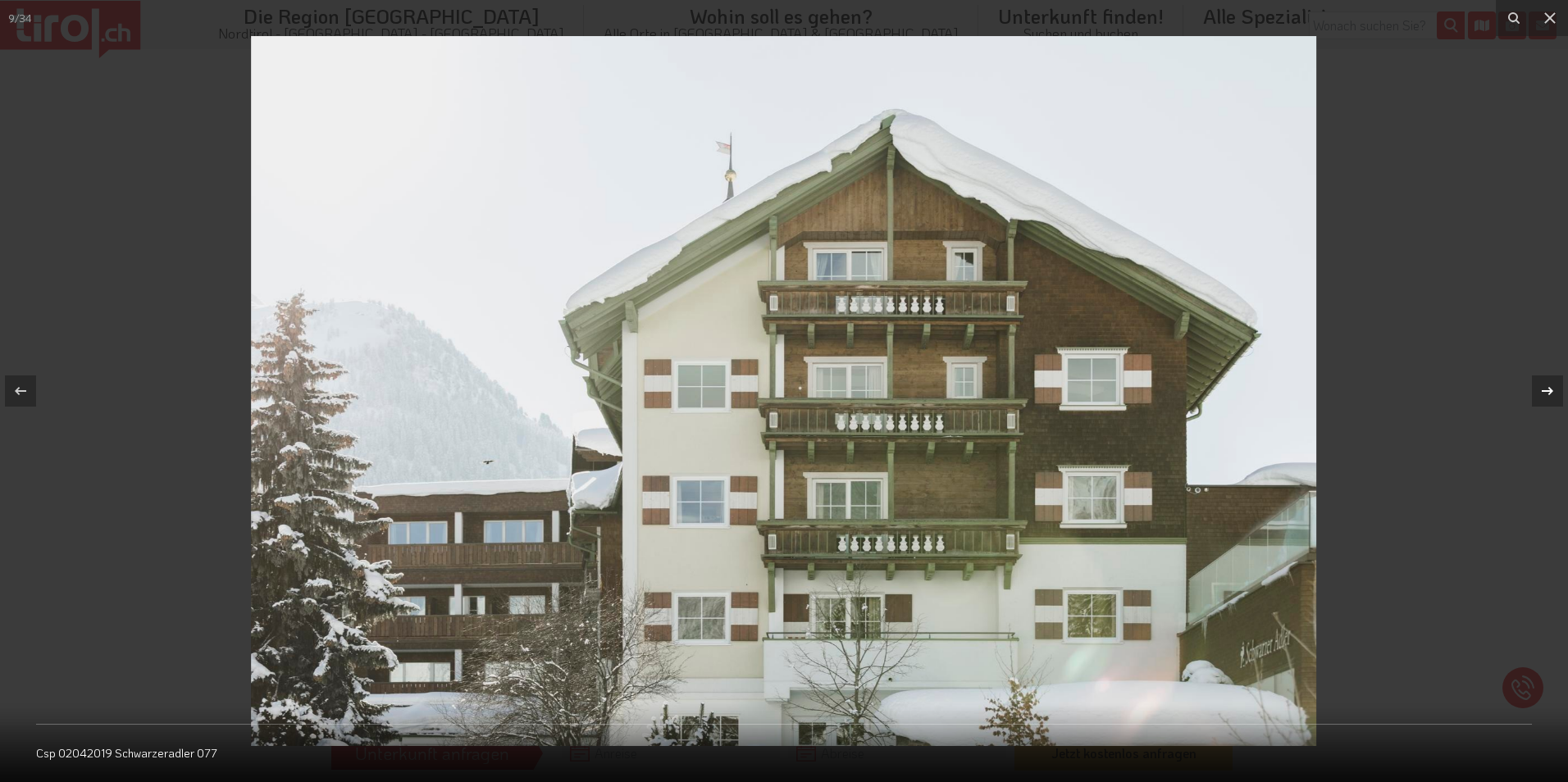
click at [1547, 388] on icon at bounding box center [1547, 391] width 20 height 20
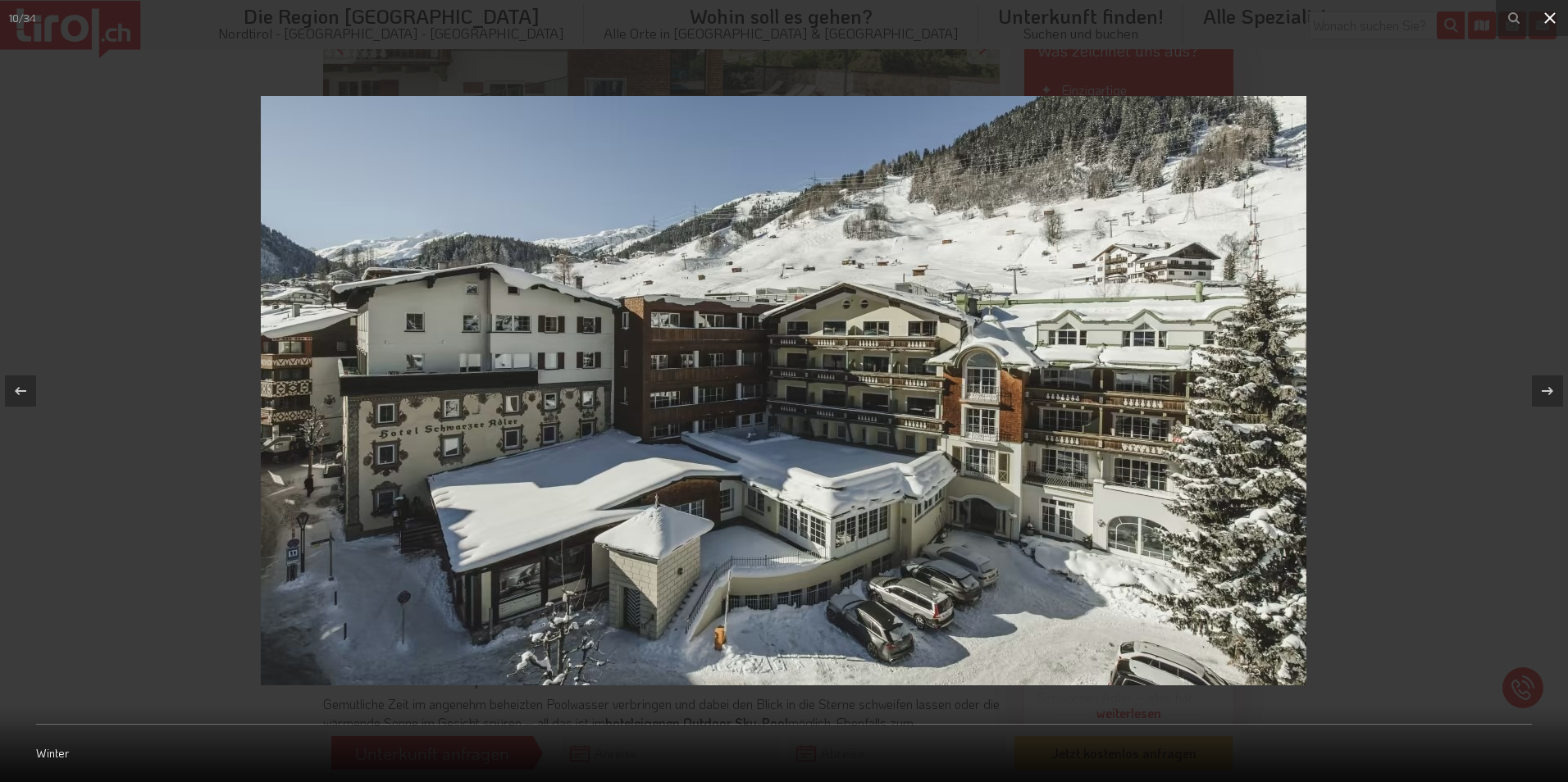
click at [1548, 12] on icon at bounding box center [1549, 18] width 20 height 20
